Goal: Find specific page/section: Find specific page/section

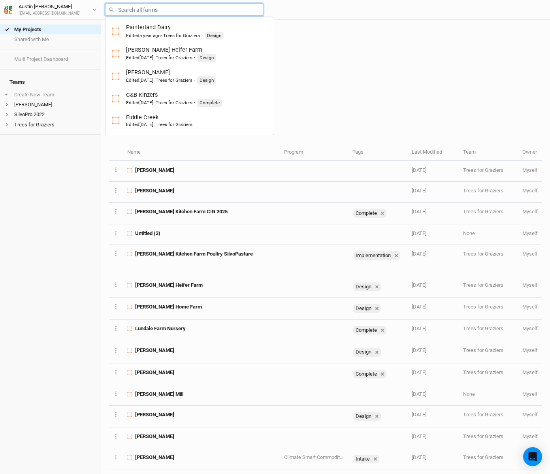
click at [160, 7] on input "text" at bounding box center [184, 10] width 158 height 12
type input "b"
type input "[PERSON_NAME]"
type input "be"
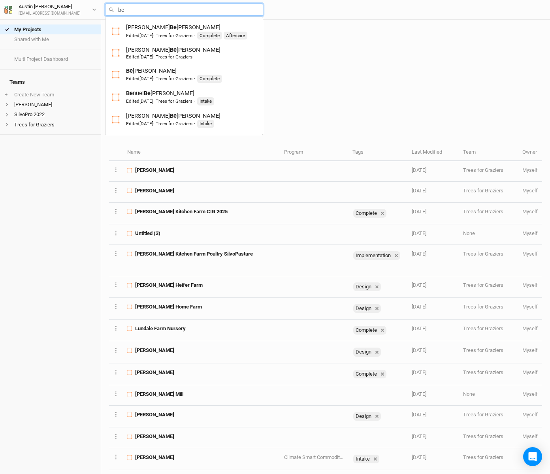
type input "ben"
type input "[PERSON_NAME]"
type input "bend"
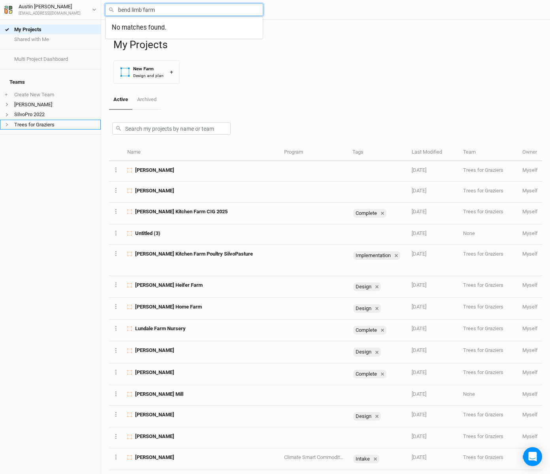
type input "bend limb farm"
click at [32, 120] on li "Trees for Graziers" at bounding box center [50, 125] width 101 height 10
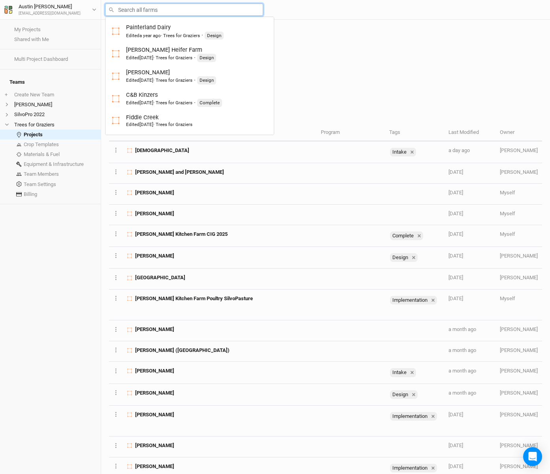
click at [156, 10] on input "text" at bounding box center [184, 10] width 158 height 12
type input "b"
type input "[PERSON_NAME]"
type input "be"
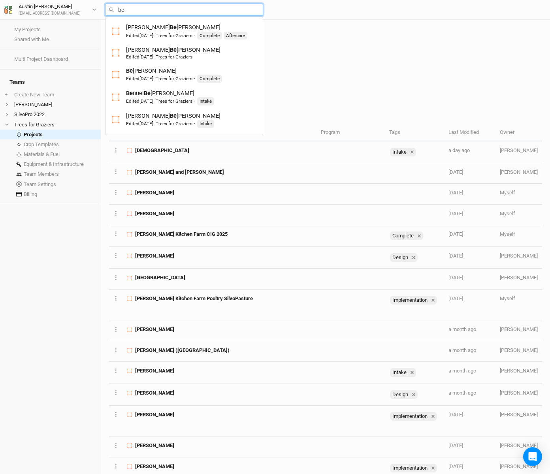
type input "ben"
type input "[PERSON_NAME]"
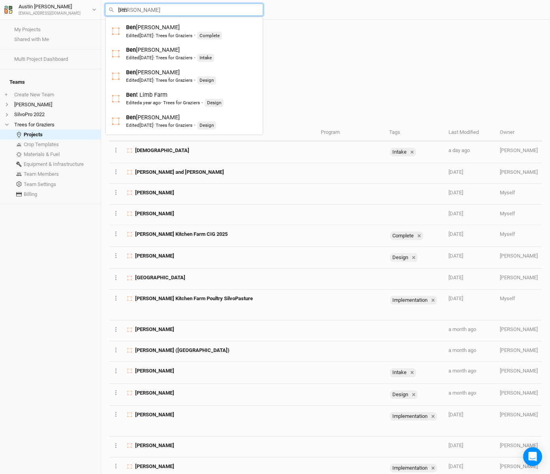
type input "bent"
type input "bent Limb Farm"
type input "bent"
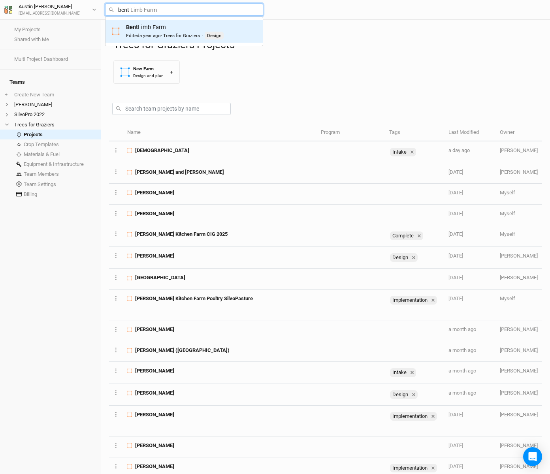
click at [149, 31] on div "Bent Limb Farm Edited a year ago · Trees for [PERSON_NAME] · Design" at bounding box center [175, 31] width 98 height 16
